Goal: Task Accomplishment & Management: Manage account settings

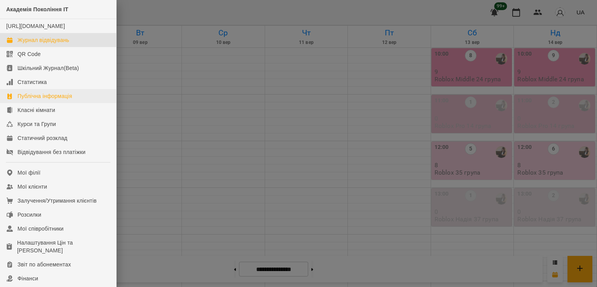
scroll to position [286, 0]
drag, startPoint x: 34, startPoint y: 192, endPoint x: 255, endPoint y: 206, distance: 221.2
click at [34, 190] on div "Мої клієнти" at bounding box center [32, 187] width 30 height 8
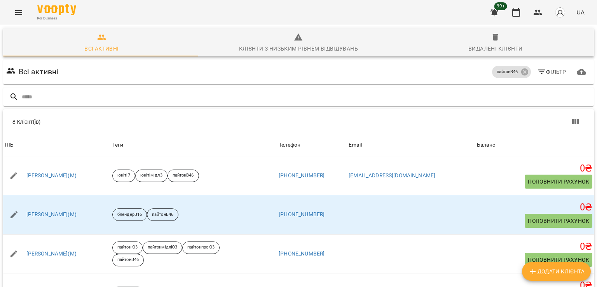
click at [552, 273] on span "Додати клієнта" at bounding box center [556, 271] width 56 height 9
select select "**"
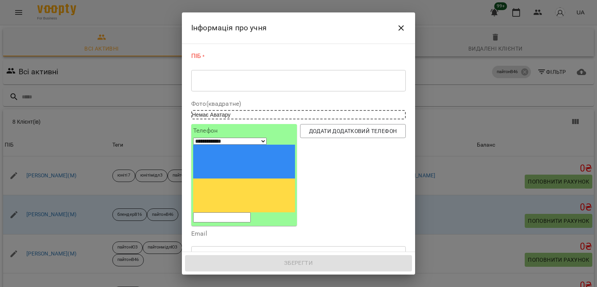
click at [234, 212] on input "tel" at bounding box center [222, 217] width 58 height 10
paste input "**********"
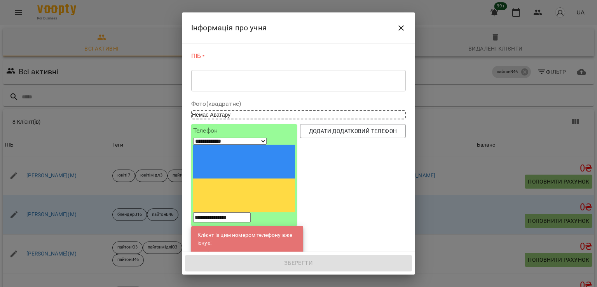
type input "**********"
click at [241, 250] on link "[PERSON_NAME](С)" at bounding box center [249, 254] width 49 height 8
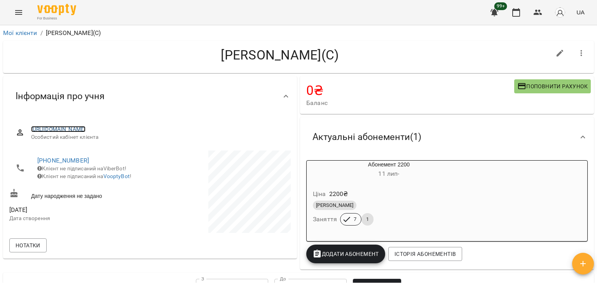
click at [86, 127] on link "[URL][DOMAIN_NAME]" at bounding box center [58, 129] width 55 height 6
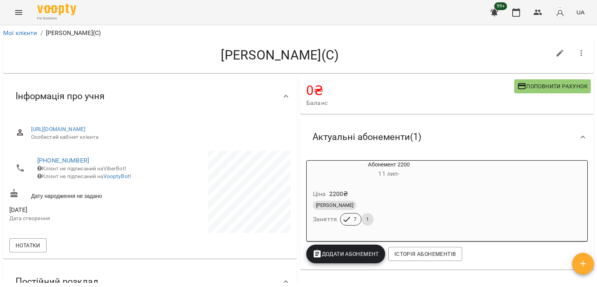
click at [17, 8] on icon "Menu" at bounding box center [18, 12] width 9 height 9
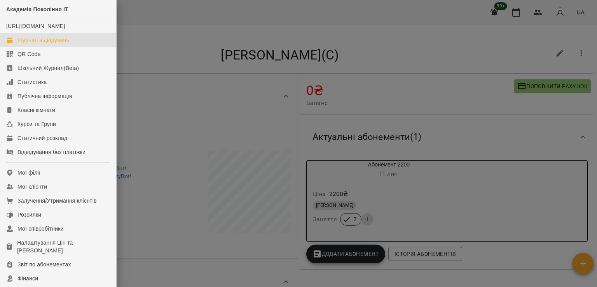
click at [63, 47] on link "Журнал відвідувань" at bounding box center [58, 40] width 116 height 14
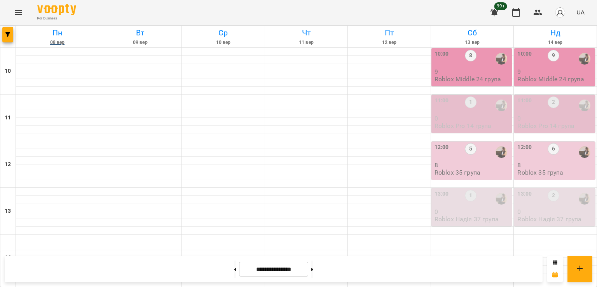
scroll to position [402, 0]
click at [11, 34] on span "button" at bounding box center [7, 34] width 11 height 5
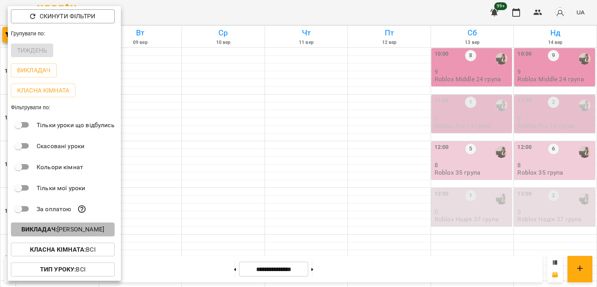
click at [81, 234] on p "Викладач : [PERSON_NAME]" at bounding box center [62, 229] width 83 height 9
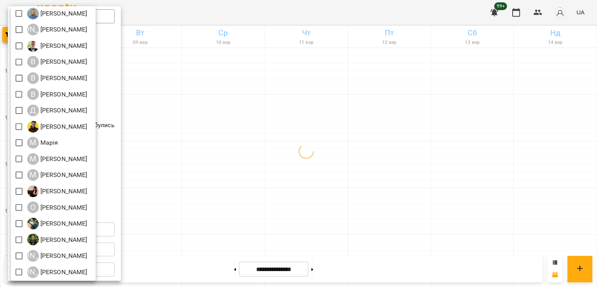
scroll to position [103, 0]
click at [259, 150] on div at bounding box center [298, 143] width 597 height 287
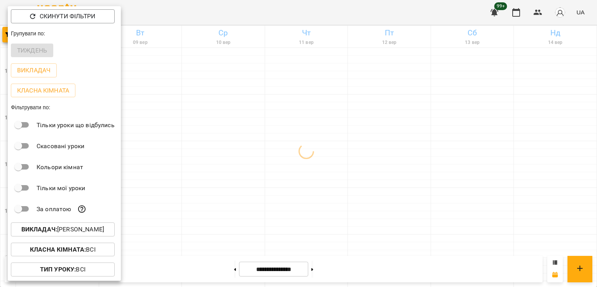
click at [155, 174] on div at bounding box center [298, 143] width 597 height 287
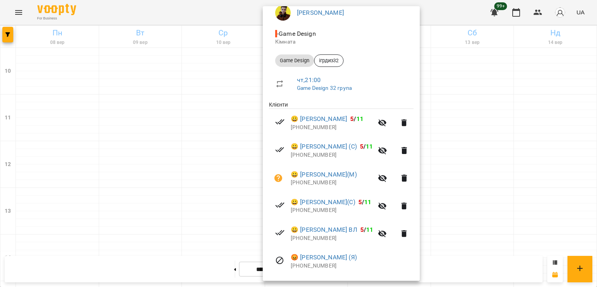
scroll to position [149, 0]
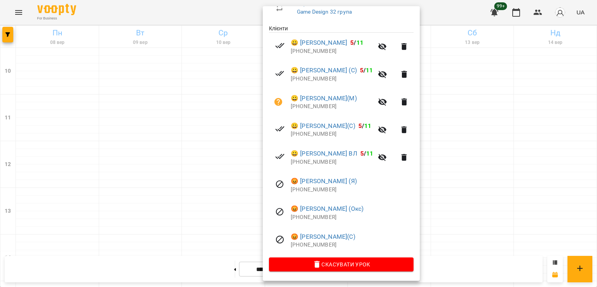
click at [158, 172] on div at bounding box center [298, 143] width 597 height 287
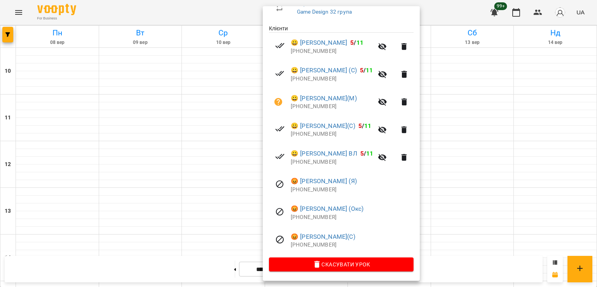
click at [177, 171] on div at bounding box center [298, 143] width 597 height 287
